Goal: Information Seeking & Learning: Compare options

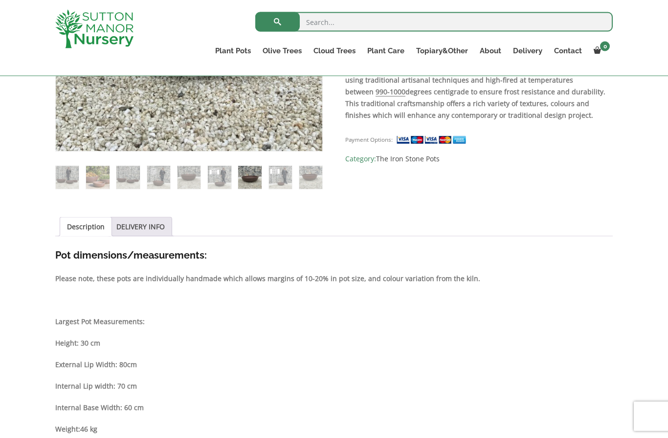
scroll to position [342, 0]
click at [152, 222] on link "DELIVERY INFO" at bounding box center [140, 226] width 48 height 19
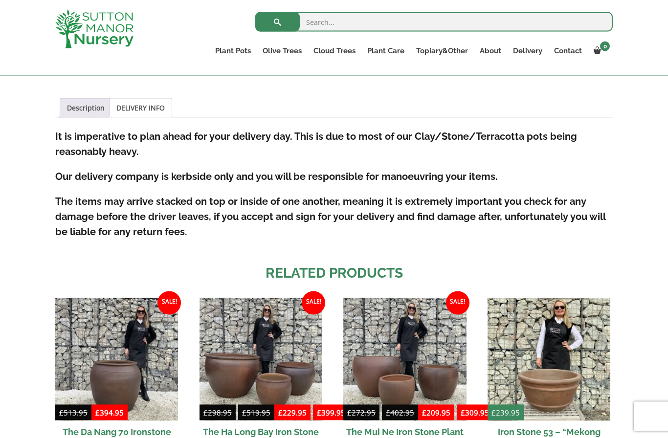
scroll to position [460, 0]
click at [571, 361] on img at bounding box center [548, 359] width 123 height 123
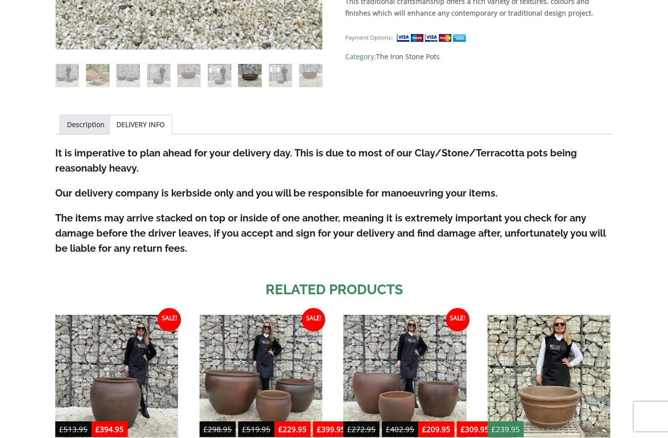
scroll to position [601, 0]
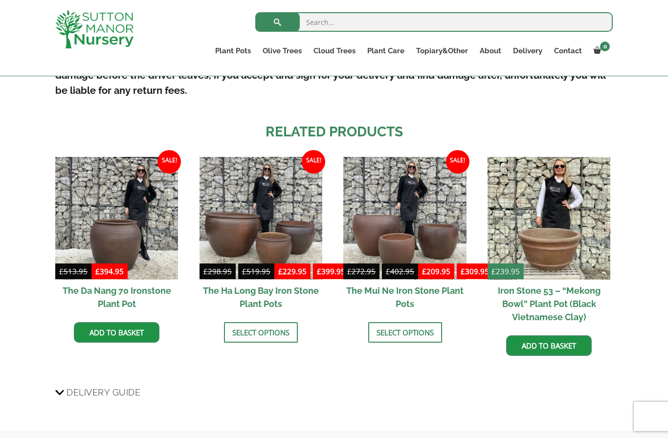
click at [562, 297] on h2 "Iron Stone 53 – “Mekong Bowl” Plant Pot (Black Vietnamese Clay)" at bounding box center [548, 304] width 123 height 48
click at [274, 241] on img at bounding box center [260, 218] width 123 height 123
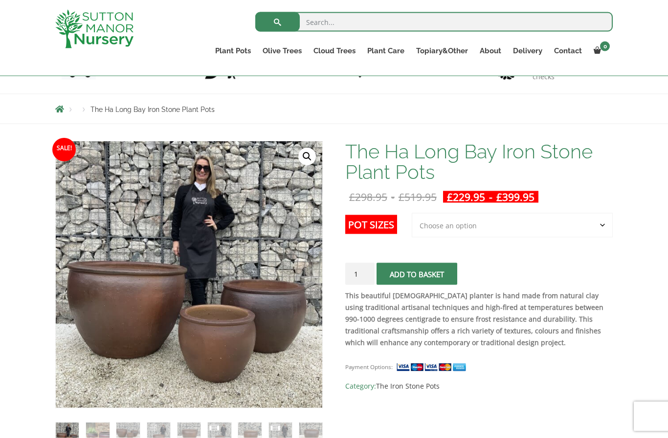
scroll to position [85, 0]
